Goal: Entertainment & Leisure: Consume media (video, audio)

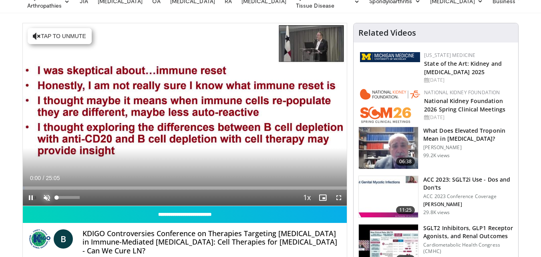
click at [48, 194] on span "Video Player" at bounding box center [47, 197] width 16 height 16
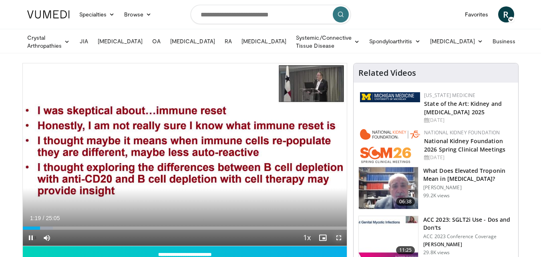
click at [337, 236] on span "Video Player" at bounding box center [339, 237] width 16 height 16
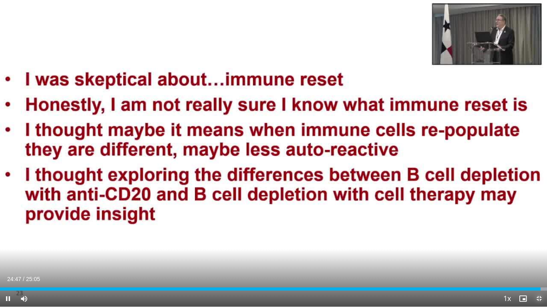
click at [541, 256] on span "Video Player" at bounding box center [539, 299] width 16 height 16
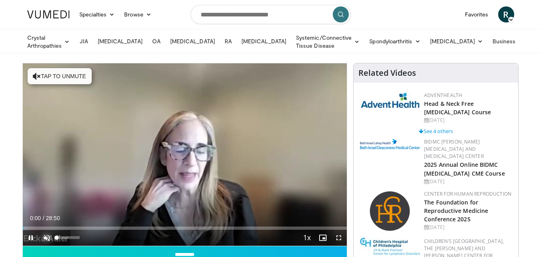
click at [45, 234] on span "Video Player" at bounding box center [47, 237] width 16 height 16
click at [339, 236] on span "Video Player" at bounding box center [339, 237] width 16 height 16
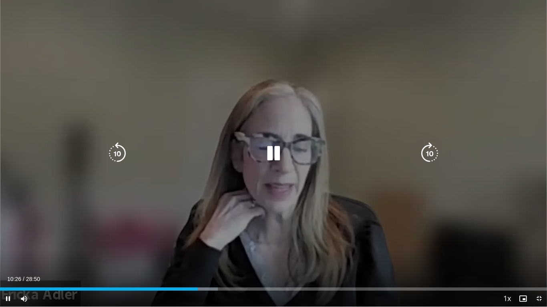
click at [270, 157] on icon "Video Player" at bounding box center [273, 154] width 22 height 22
click at [274, 156] on icon "Video Player" at bounding box center [273, 154] width 22 height 22
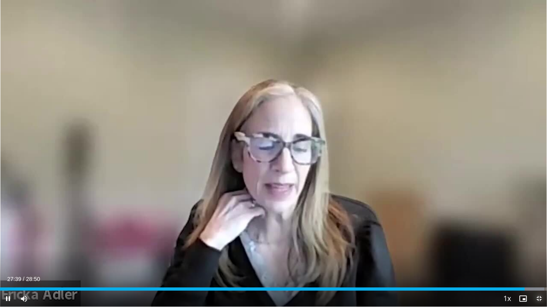
click at [540, 256] on span "Video Player" at bounding box center [539, 299] width 16 height 16
